Goal: Information Seeking & Learning: Understand process/instructions

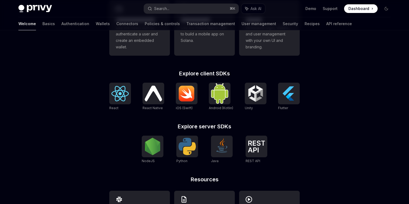
scroll to position [226, 0]
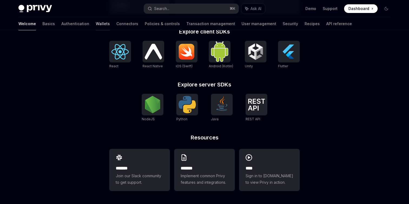
click at [96, 23] on link "Wallets" at bounding box center [103, 23] width 14 height 13
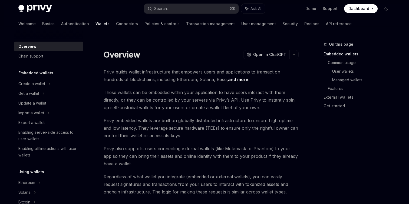
click at [140, 81] on span "Privy builds wallet infrastructure that empowers users and applications to tran…" at bounding box center [201, 75] width 195 height 15
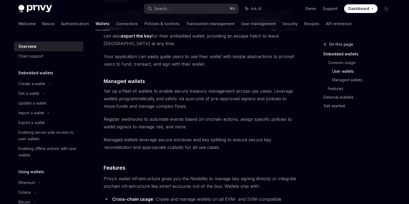
scroll to position [554, 0]
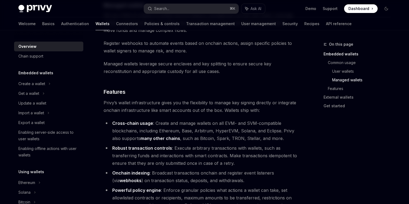
click at [170, 119] on li "Cross-chain usage : Create and manage wallets on all EVM- and SVM-compatible bl…" at bounding box center [201, 130] width 195 height 23
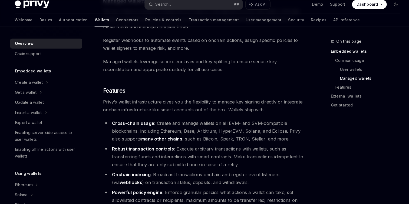
scroll to position [555, 0]
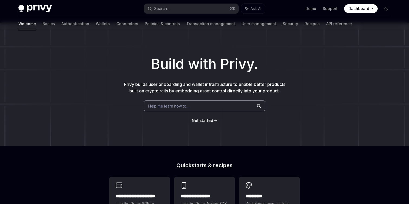
scroll to position [8, 0]
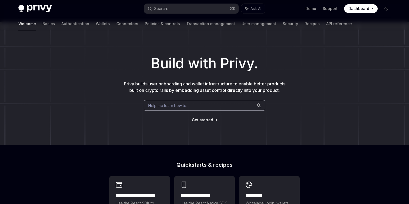
click at [209, 61] on h1 "Build with Privy." at bounding box center [204, 63] width 391 height 21
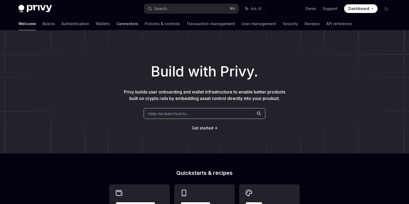
click at [116, 23] on link "Connectors" at bounding box center [127, 23] width 22 height 13
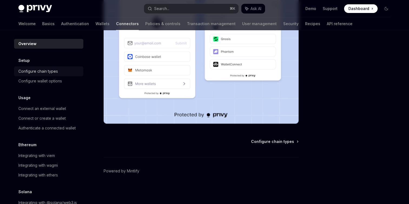
click at [46, 67] on link "Configure chain types" at bounding box center [48, 72] width 69 height 10
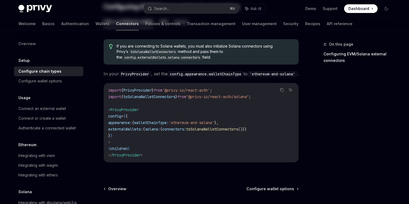
scroll to position [131, 0]
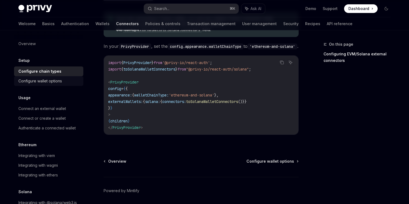
click at [42, 83] on div "Configure wallet options" at bounding box center [40, 81] width 44 height 6
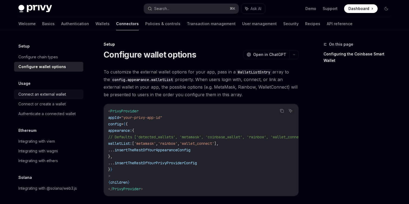
click at [48, 94] on div "Connect an external wallet" at bounding box center [42, 94] width 48 height 6
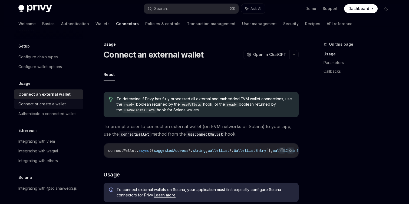
click at [50, 104] on div "Connect or create a wallet" at bounding box center [41, 104] width 47 height 6
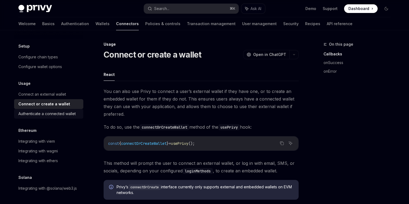
click at [50, 113] on div "Authenticate a connected wallet" at bounding box center [46, 114] width 57 height 6
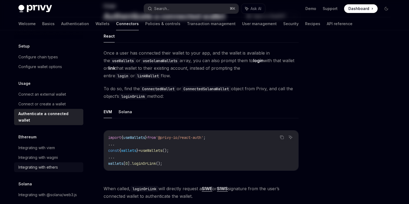
scroll to position [40, 0]
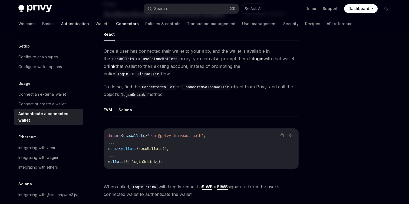
click at [61, 26] on link "Authentication" at bounding box center [75, 23] width 28 height 13
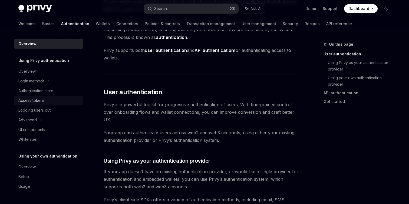
scroll to position [85, 0]
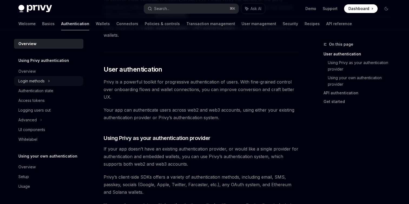
click at [56, 82] on div "Login methods" at bounding box center [48, 81] width 69 height 10
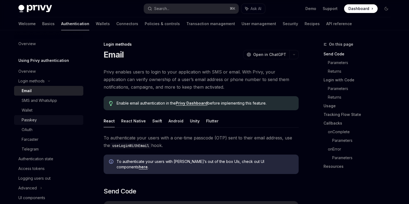
click at [69, 120] on div "Passkey" at bounding box center [51, 120] width 58 height 6
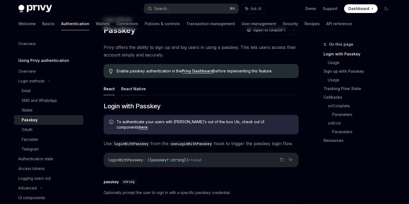
scroll to position [77, 0]
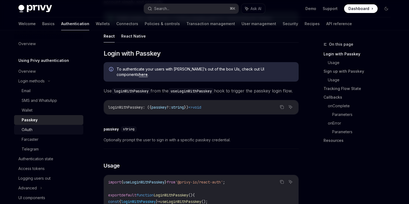
click at [52, 132] on div "OAuth" at bounding box center [51, 130] width 58 height 6
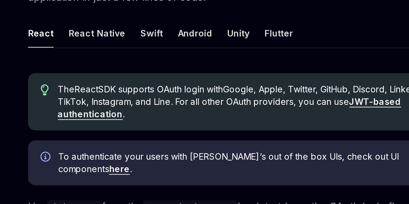
scroll to position [114, 0]
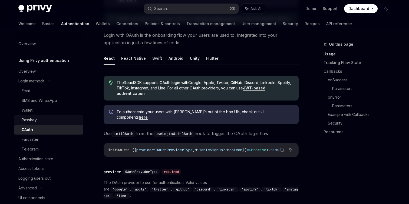
click at [49, 118] on div "Passkey" at bounding box center [51, 120] width 58 height 6
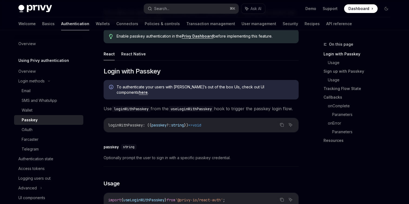
scroll to position [62, 0]
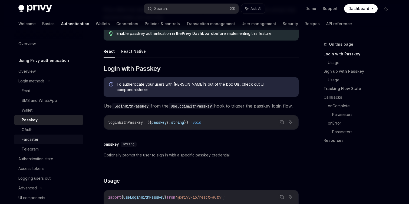
click at [57, 141] on div "Farcaster" at bounding box center [51, 139] width 58 height 6
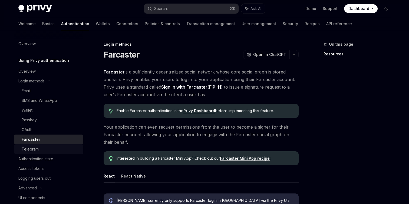
click at [54, 149] on div "Telegram" at bounding box center [51, 149] width 58 height 6
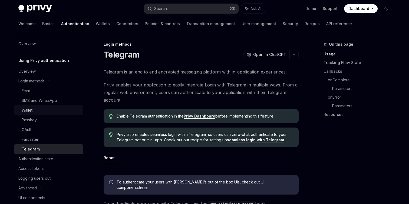
click at [52, 114] on link "Wallet" at bounding box center [48, 110] width 69 height 10
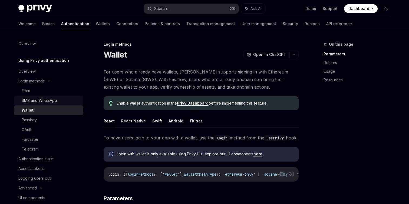
click at [61, 104] on link "SMS and WhatsApp" at bounding box center [48, 101] width 69 height 10
type textarea "*"
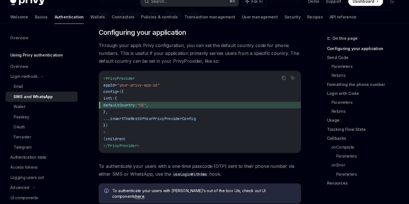
scroll to position [101, 0]
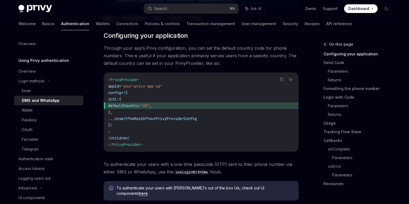
click at [147, 121] on span "insertTheRestOfYourPrivyProviderConfig" at bounding box center [156, 118] width 82 height 5
click at [148, 122] on code "< PrivyProvider appId = "your-privy-app-id" config = { { intl: { defaultCountry…" at bounding box center [201, 112] width 186 height 71
click at [202, 57] on span "Through your app’s Privy configuration, you can set the default country code fo…" at bounding box center [201, 55] width 195 height 23
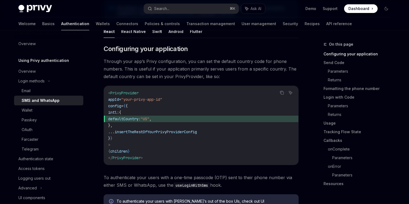
scroll to position [87, 0]
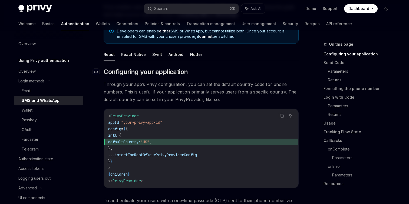
click at [173, 72] on span "Configuring your application" at bounding box center [146, 72] width 84 height 9
